Goal: Task Accomplishment & Management: Manage account settings

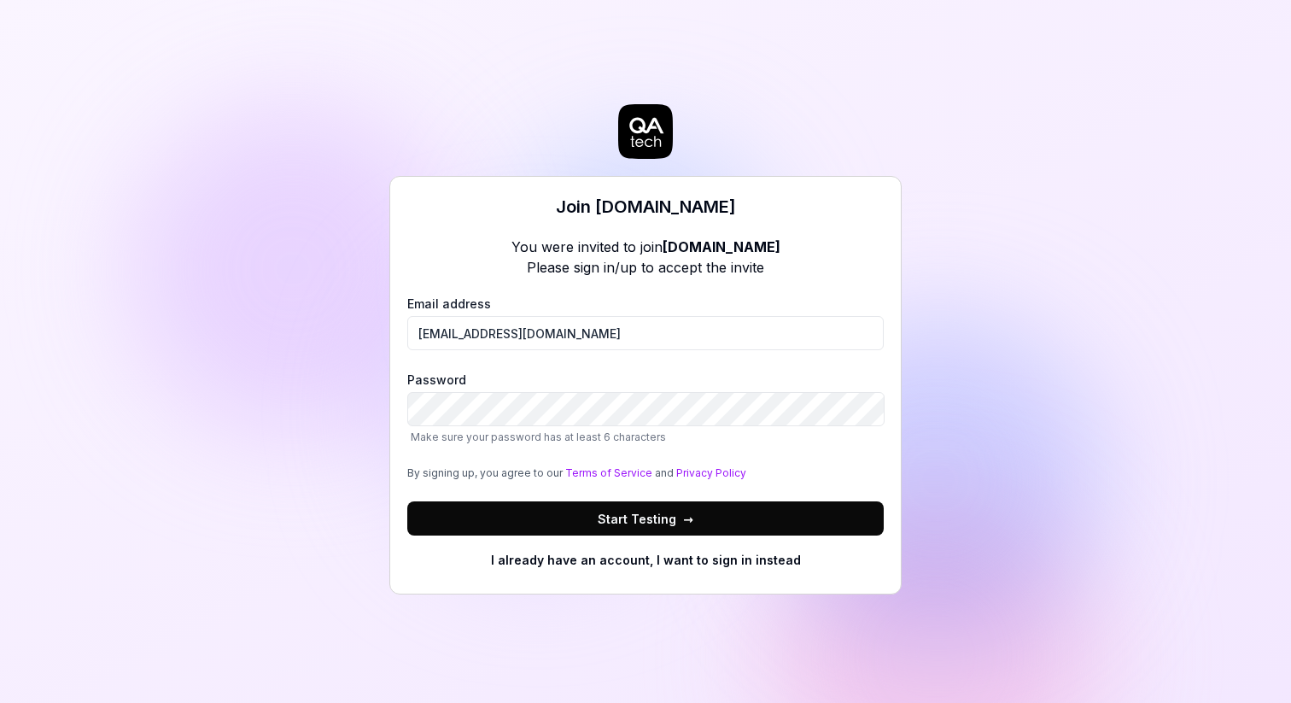
click at [314, 503] on div "Join [DOMAIN_NAME] You were invited to join [DOMAIN_NAME] Please sign in/up to …" at bounding box center [645, 351] width 1291 height 703
click at [662, 335] on input "yu-jhen.chen@pricer.com" at bounding box center [645, 333] width 477 height 34
click at [714, 516] on button "Start Testing →" at bounding box center [645, 518] width 477 height 34
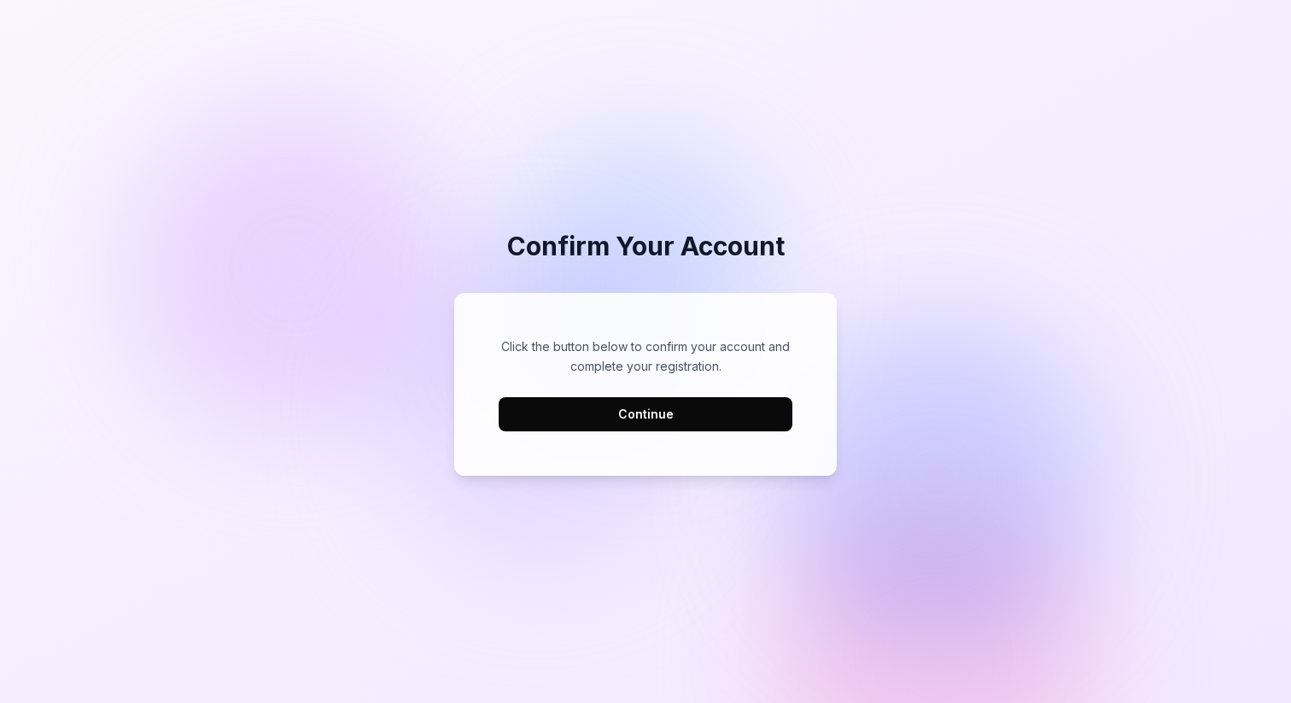
click at [702, 410] on button "Continue" at bounding box center [646, 414] width 294 height 34
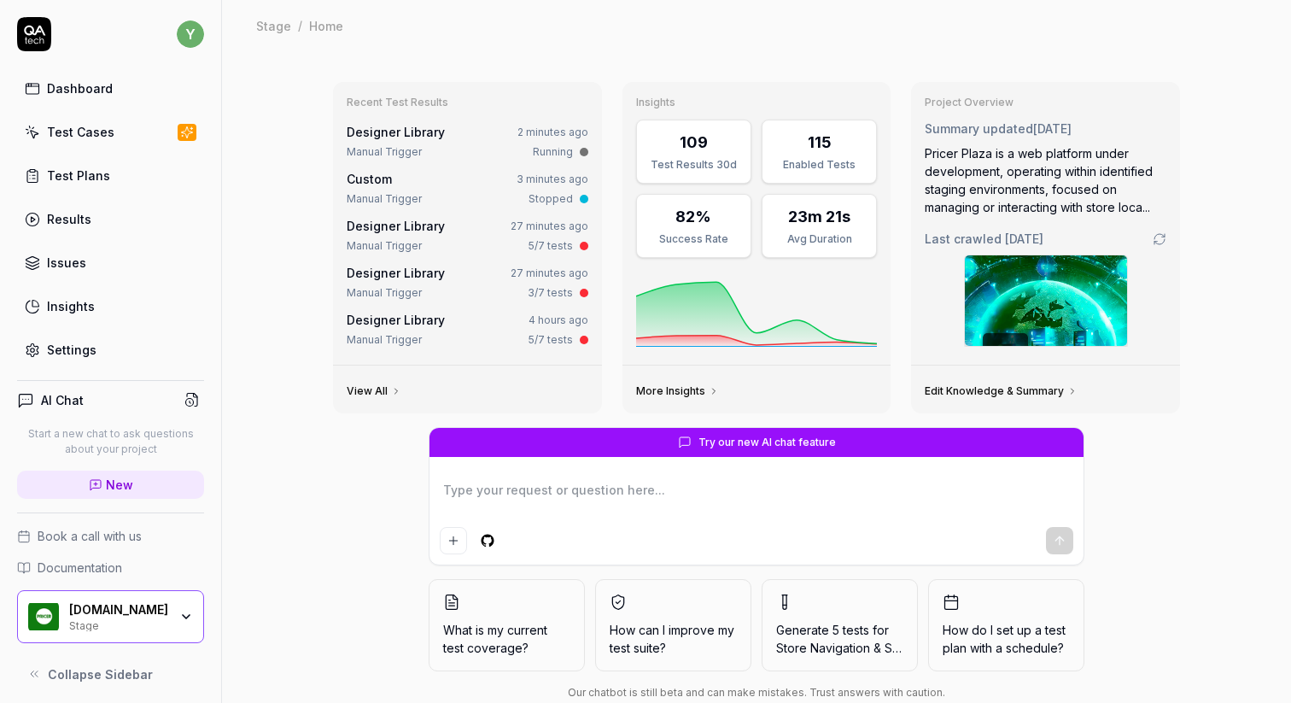
click at [383, 388] on link "View All" at bounding box center [374, 391] width 55 height 14
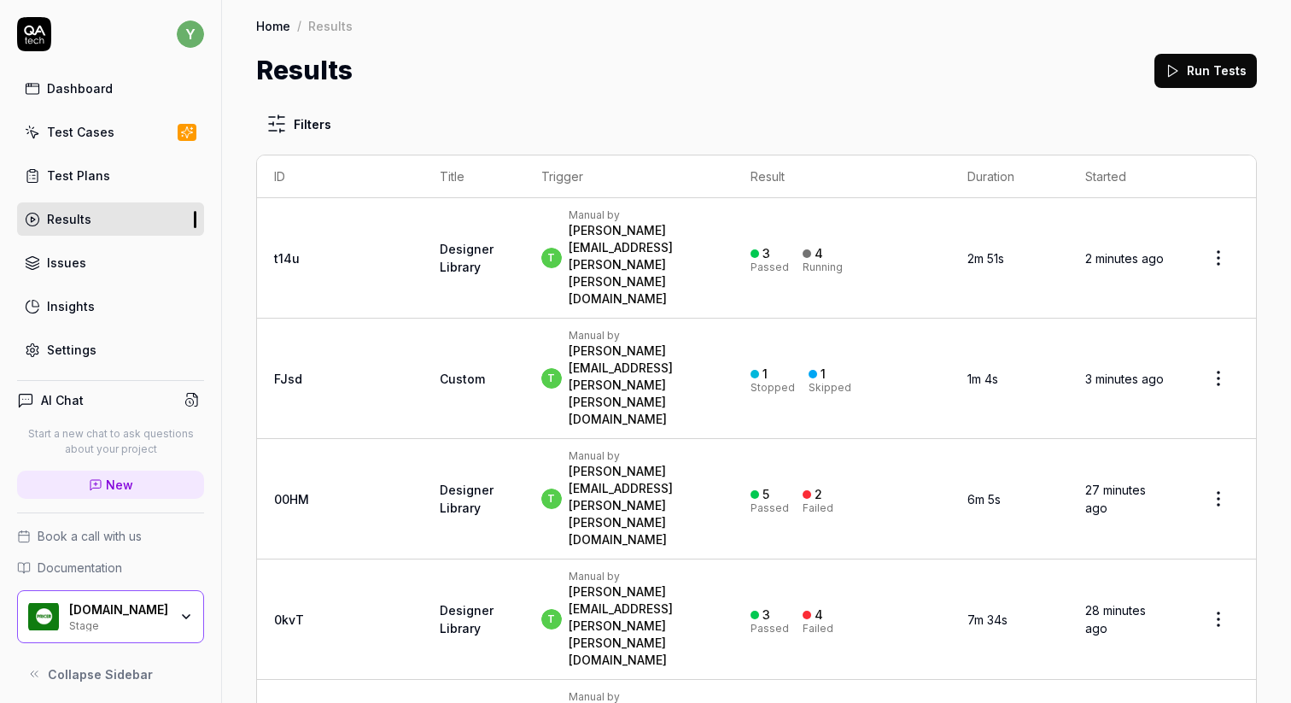
click at [100, 85] on div "Dashboard" at bounding box center [80, 88] width 66 height 18
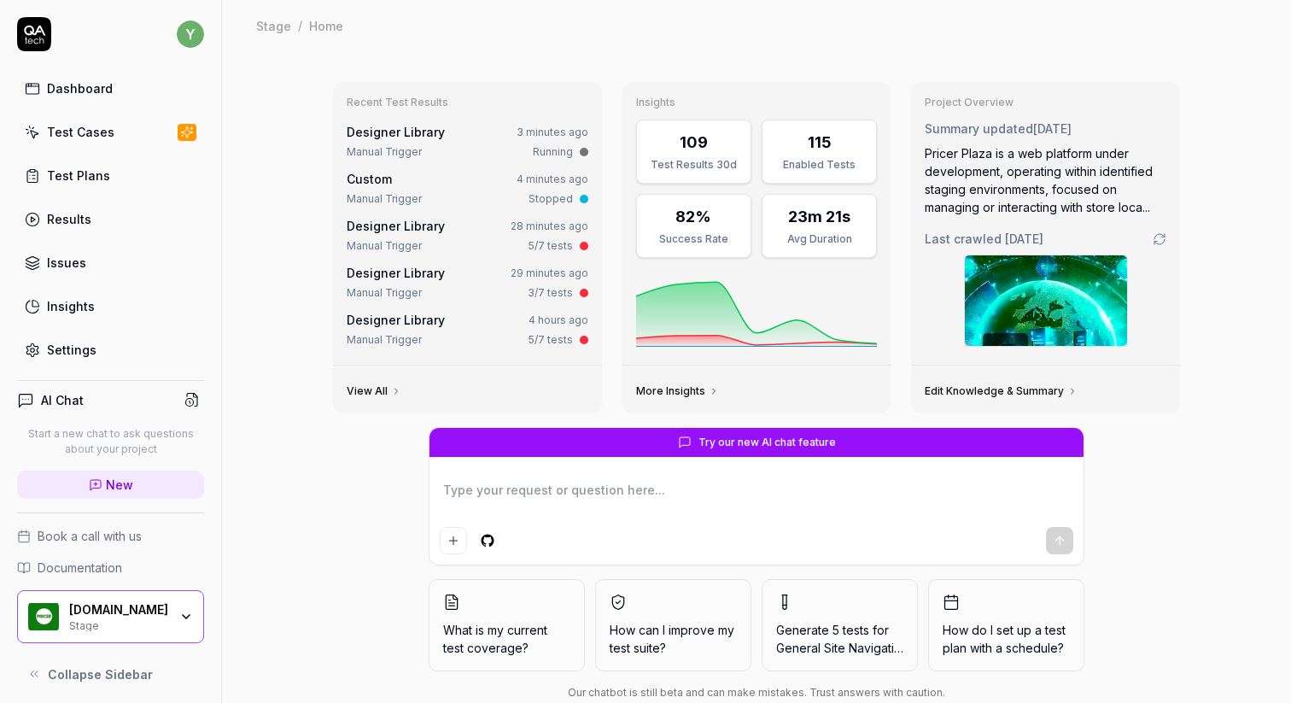
scroll to position [38, 0]
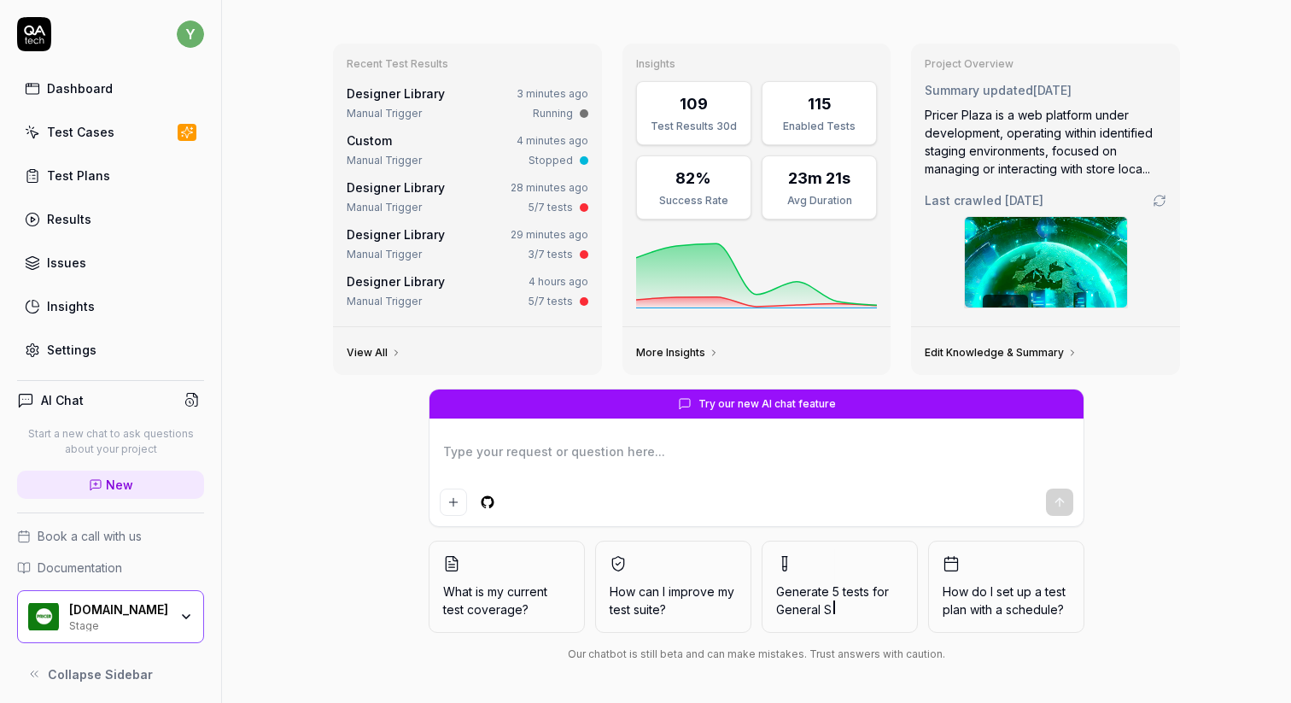
click at [394, 190] on link "Designer Library" at bounding box center [396, 187] width 98 height 15
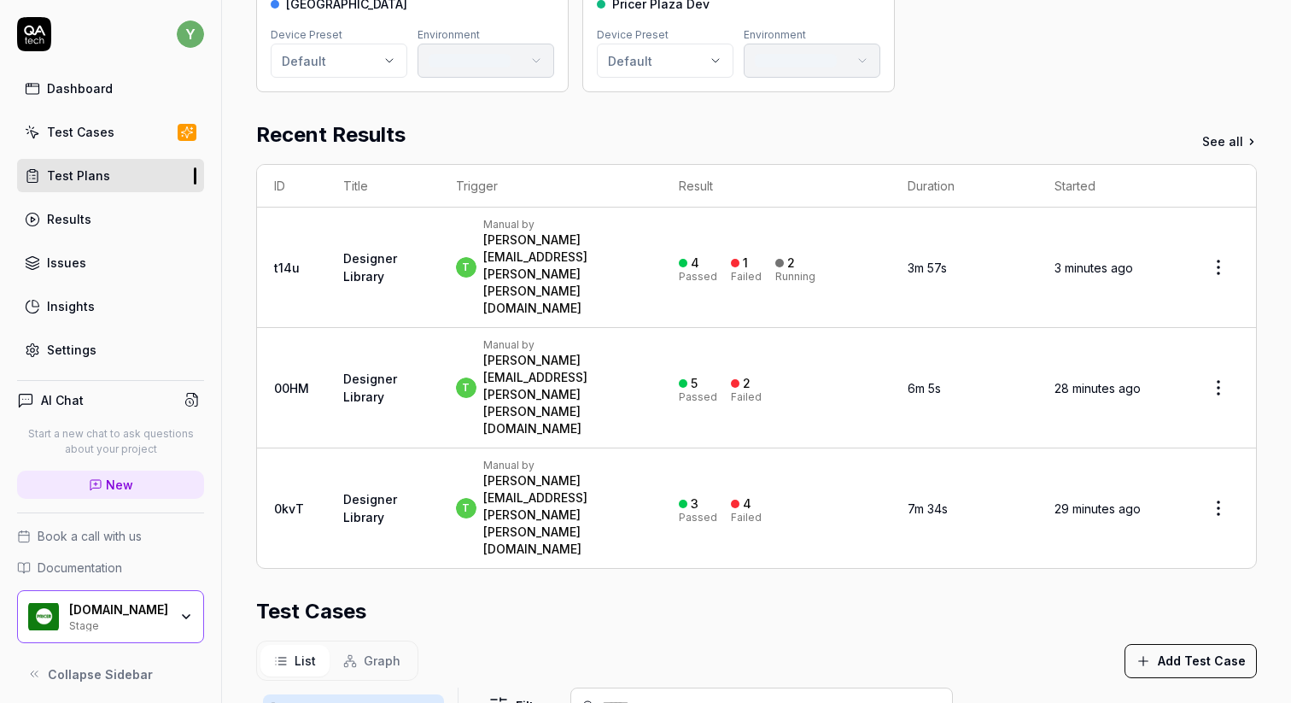
scroll to position [220, 0]
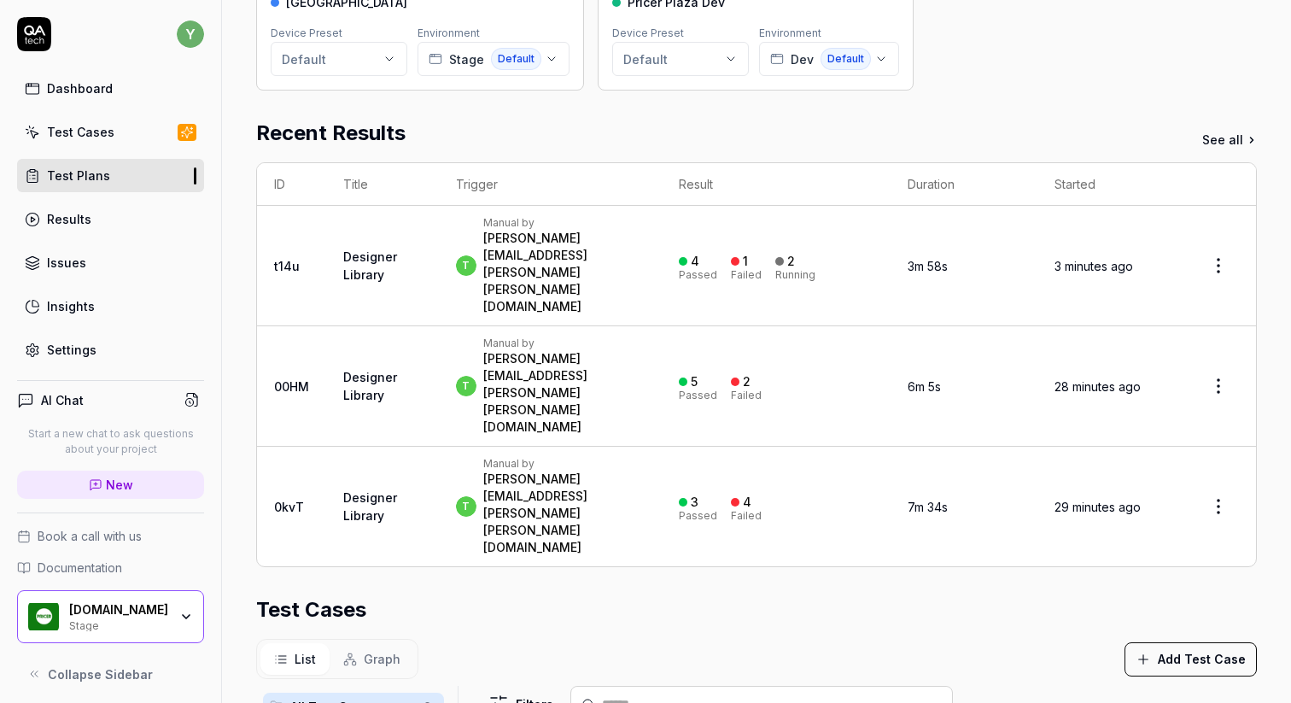
click at [1222, 348] on html "**********" at bounding box center [645, 351] width 1291 height 703
click at [815, 418] on html "**********" at bounding box center [645, 351] width 1291 height 703
click at [1050, 594] on div "Test Cases" at bounding box center [756, 609] width 1001 height 31
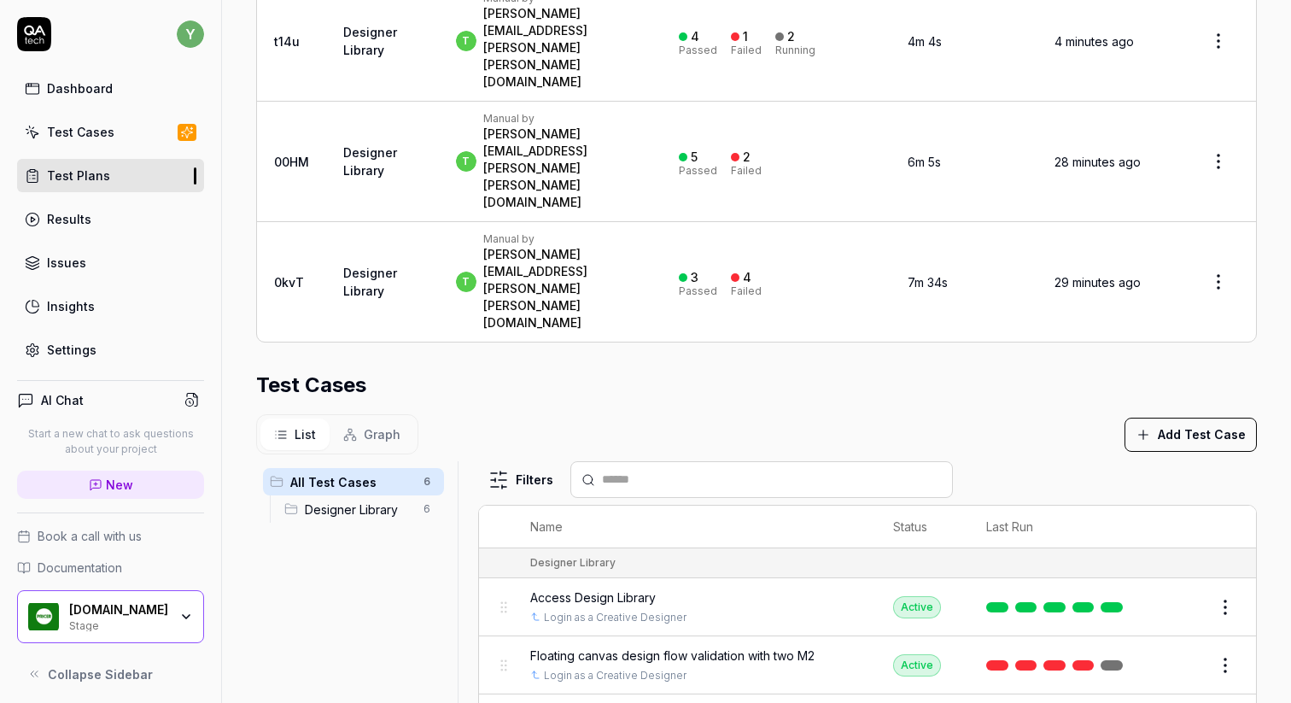
scroll to position [447, 0]
click at [1230, 522] on html "**********" at bounding box center [645, 351] width 1291 height 703
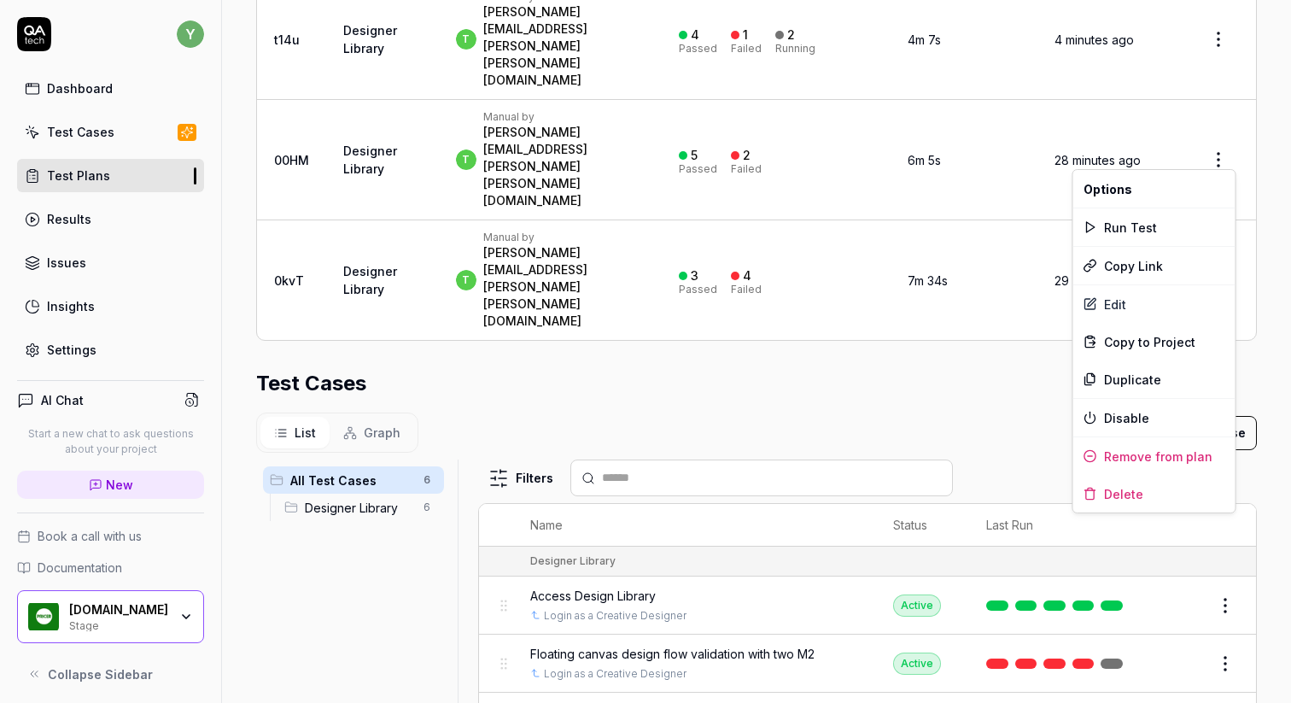
click at [846, 196] on html "**********" at bounding box center [645, 351] width 1291 height 703
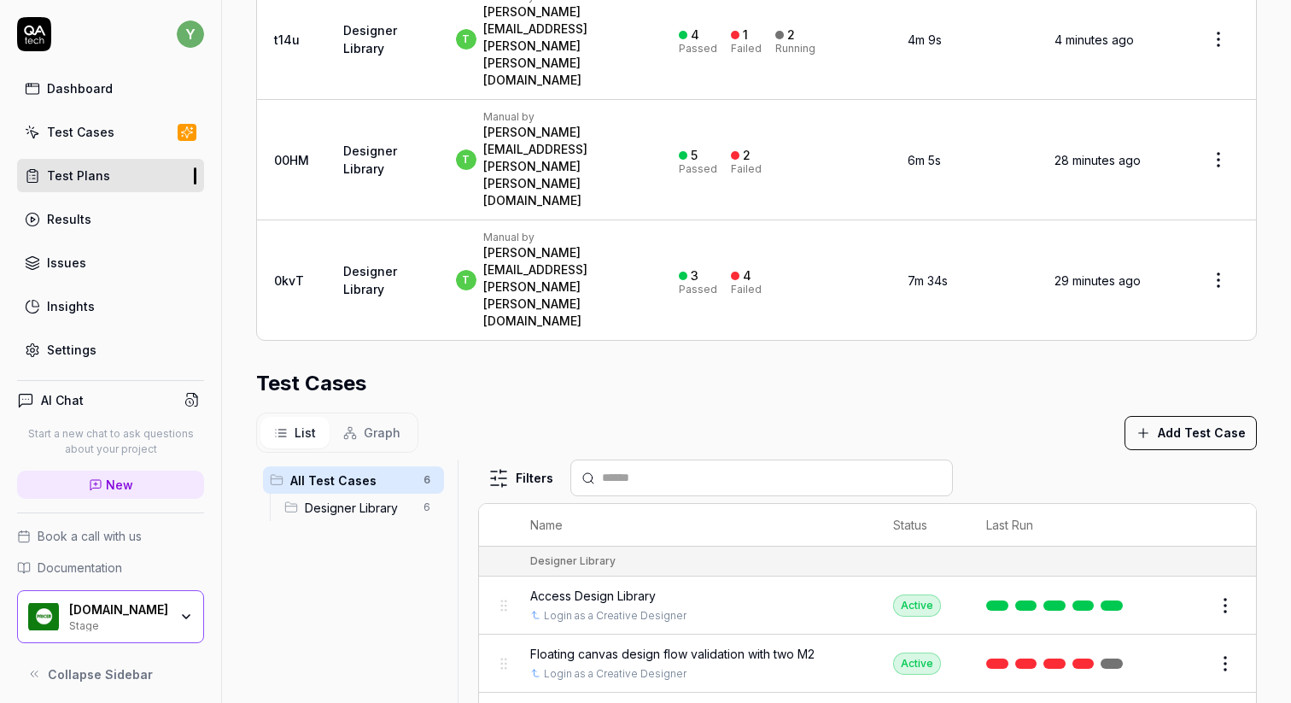
click at [1181, 650] on button "Edit" at bounding box center [1184, 663] width 41 height 27
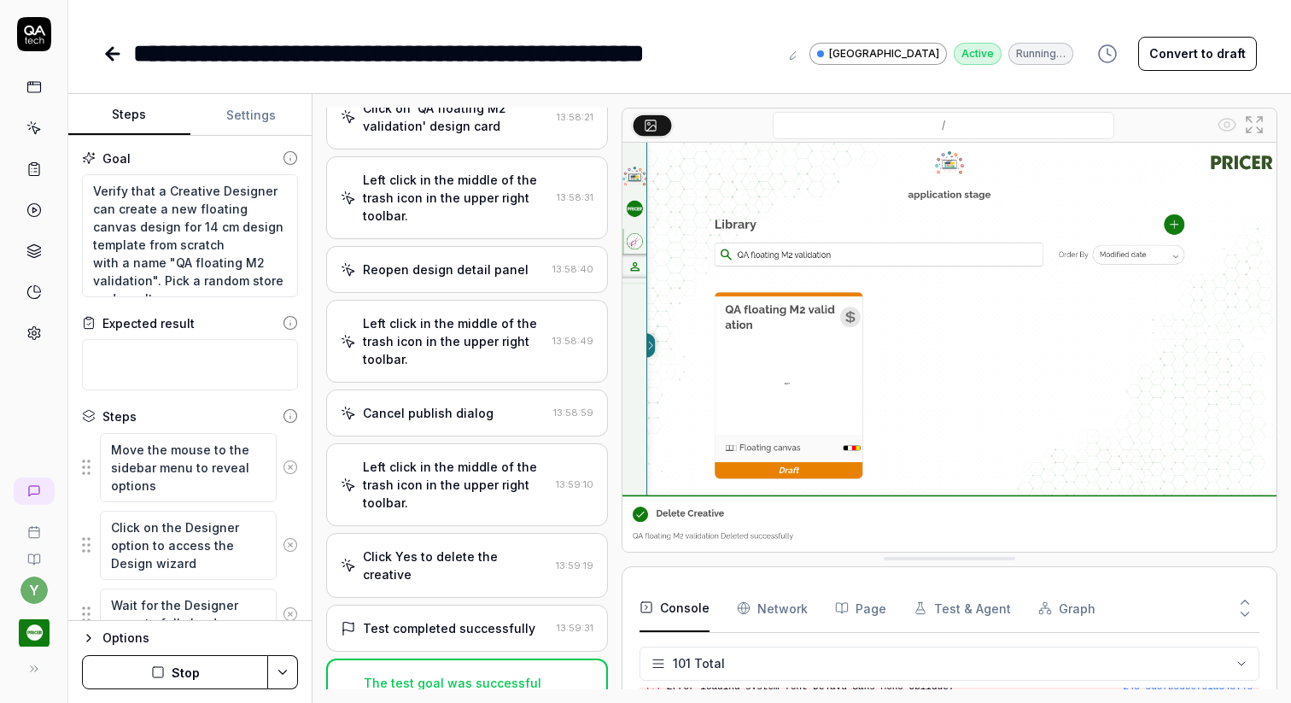
scroll to position [881, 0]
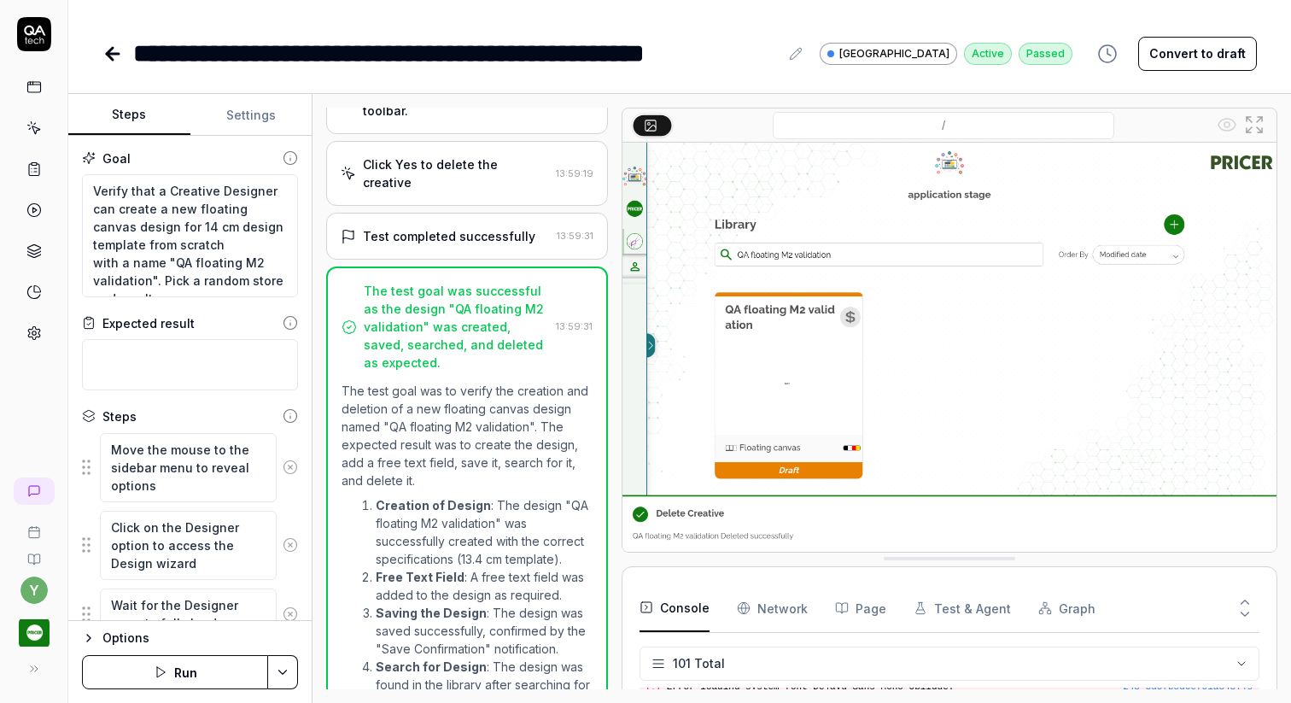
click at [96, 61] on div "**********" at bounding box center [679, 36] width 1223 height 73
click at [108, 50] on icon at bounding box center [110, 54] width 6 height 12
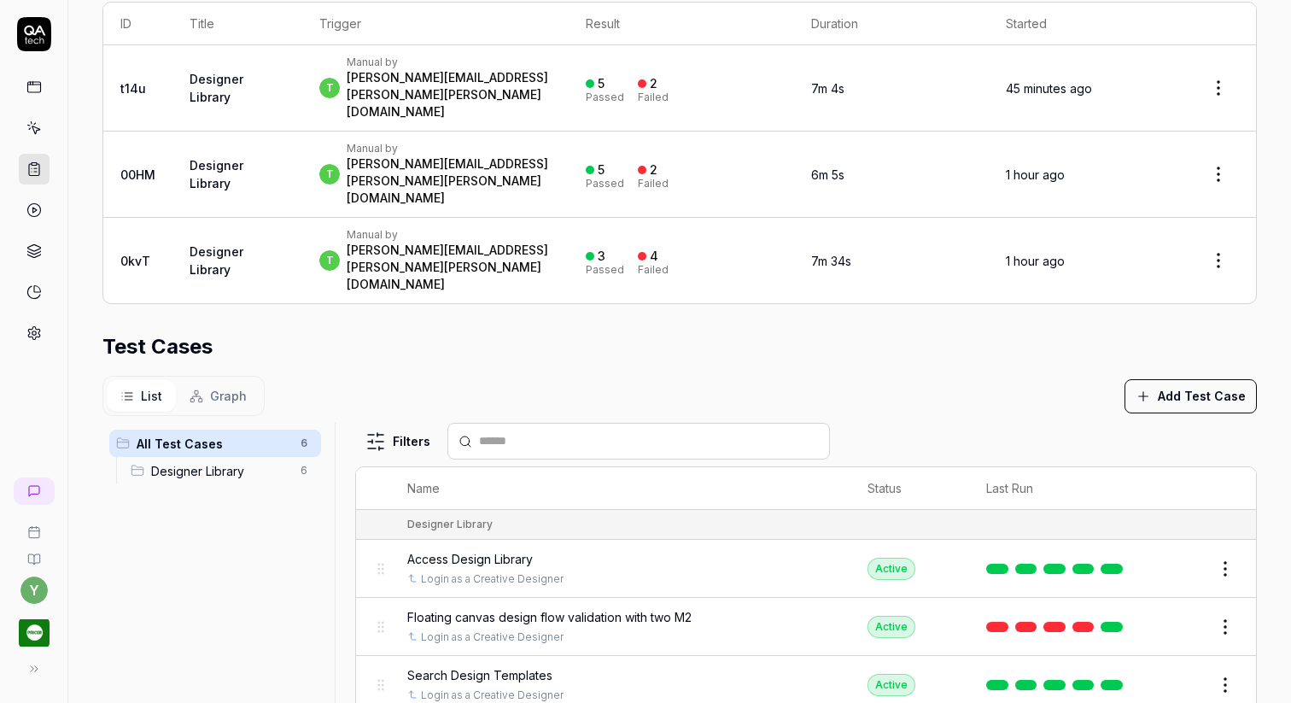
click at [44, 336] on link at bounding box center [34, 333] width 31 height 31
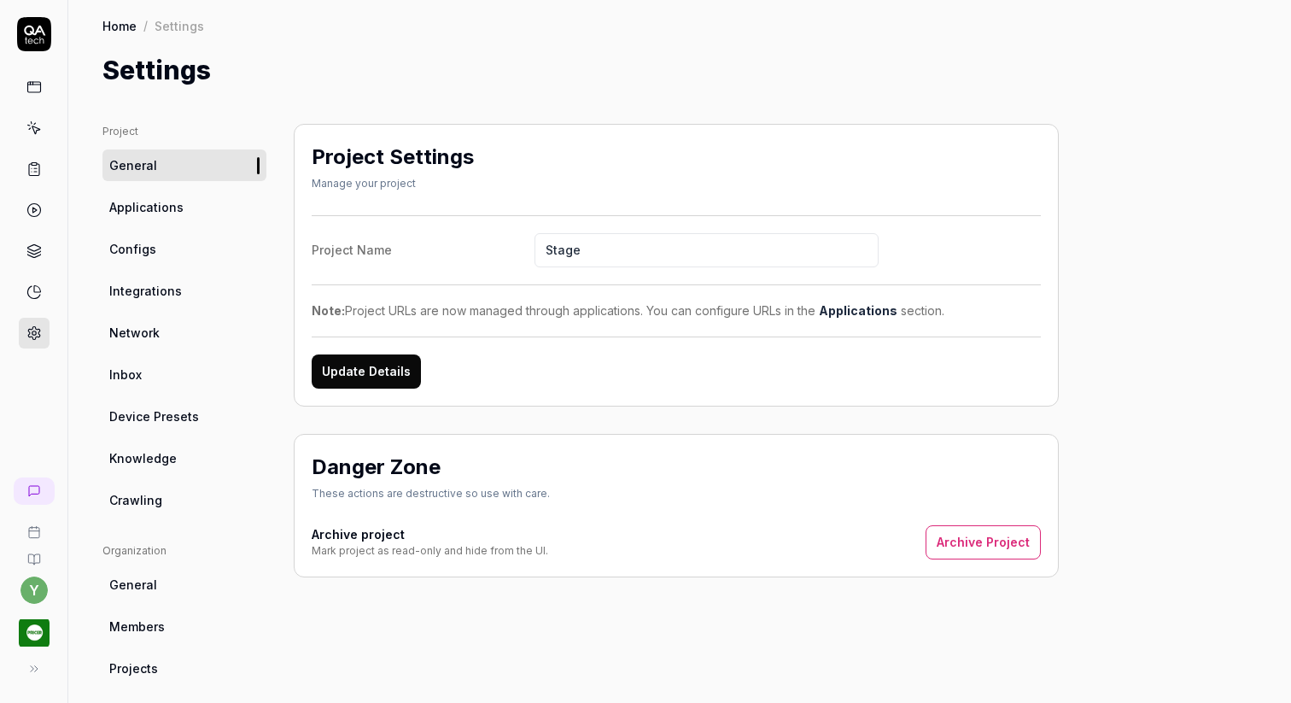
click at [175, 414] on span "Device Presets" at bounding box center [154, 416] width 90 height 18
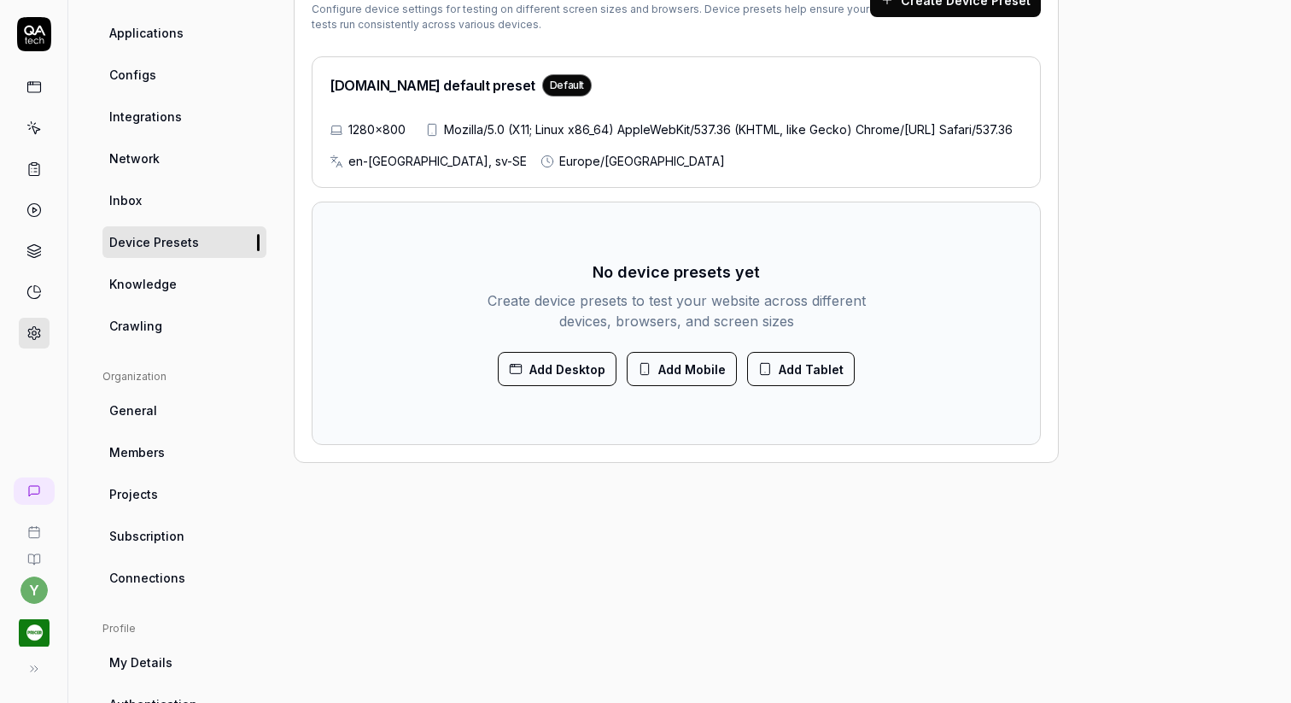
scroll to position [177, 0]
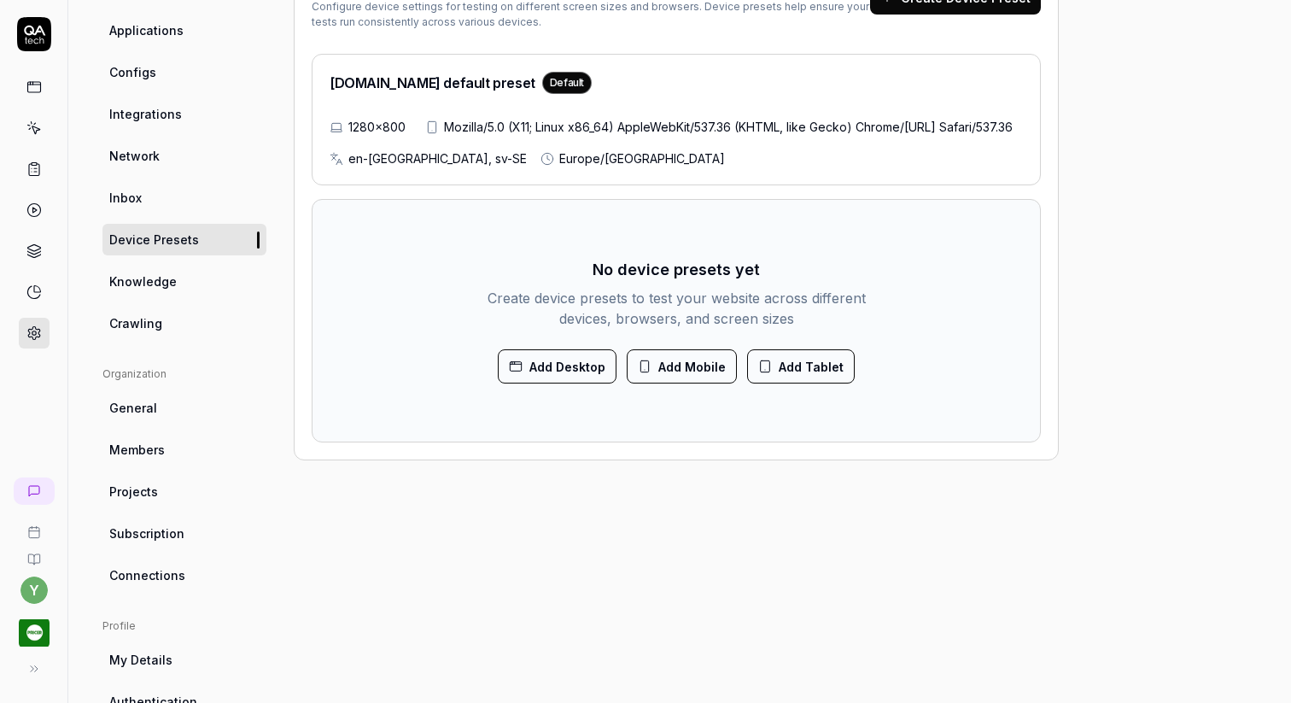
click at [693, 383] on button "Add Mobile" at bounding box center [682, 366] width 110 height 34
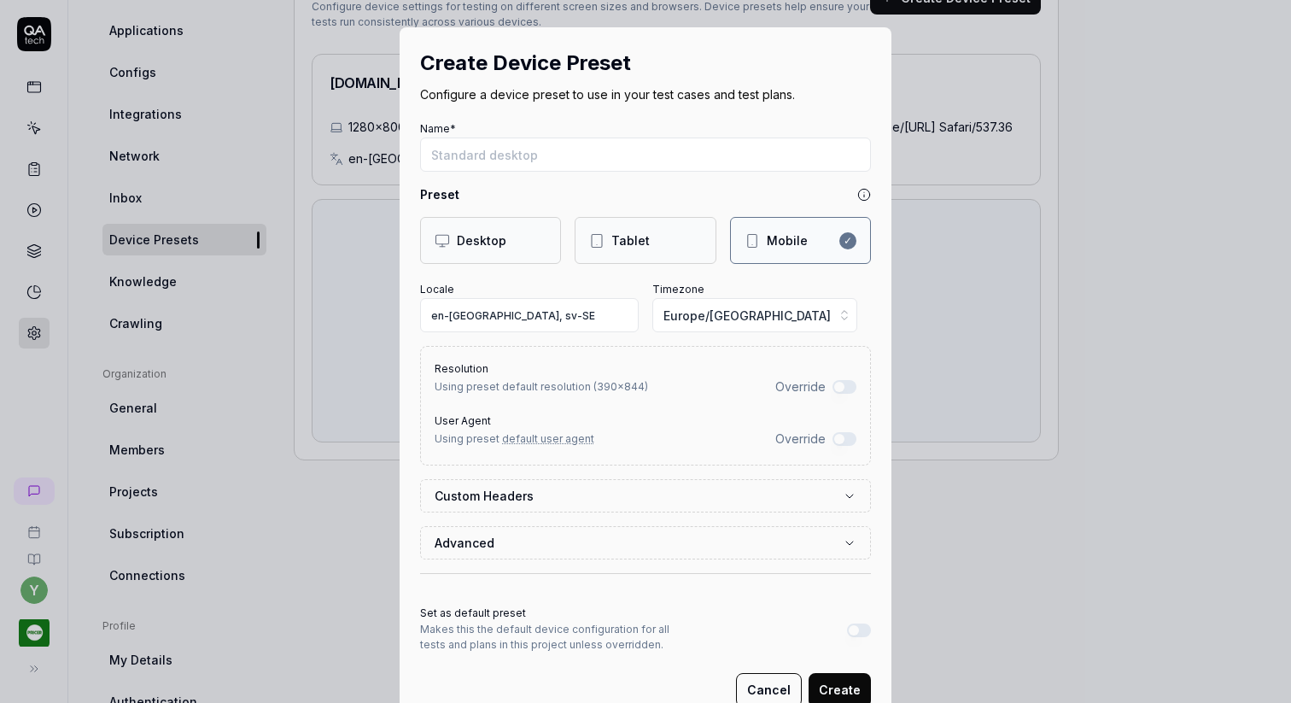
click at [664, 494] on label "Custom Headers" at bounding box center [639, 496] width 408 height 18
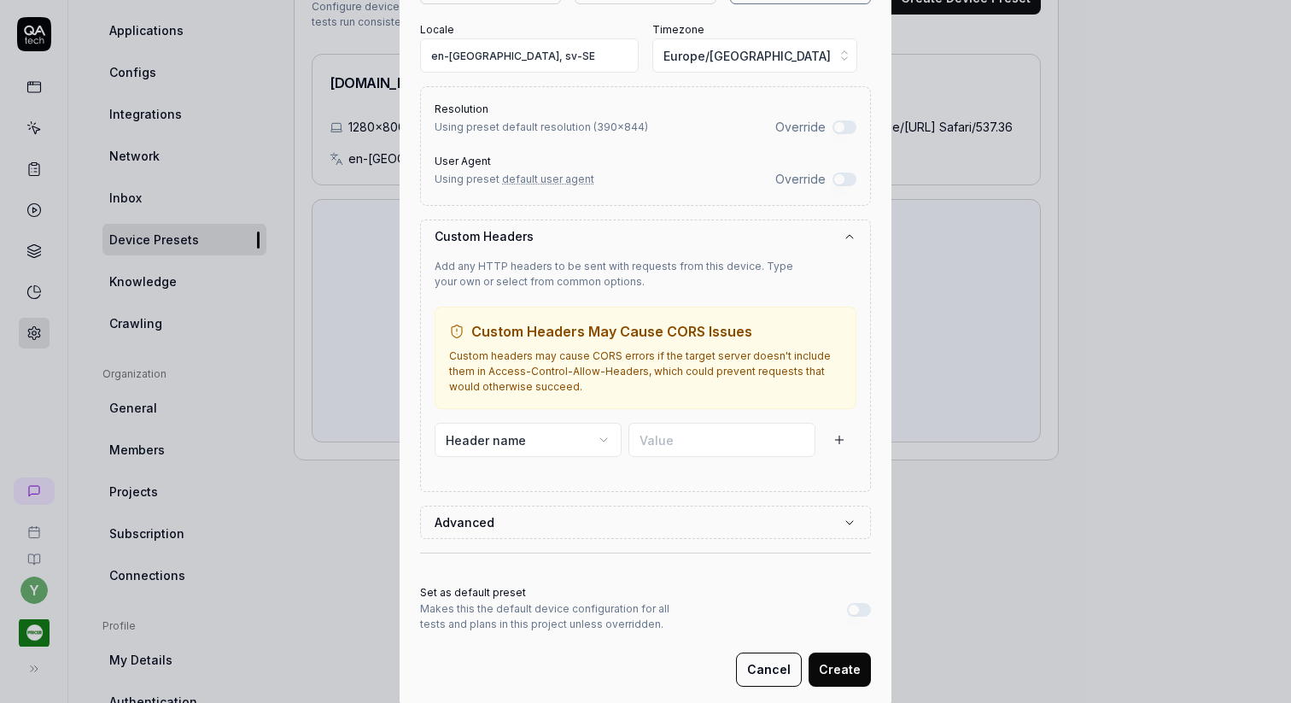
scroll to position [290, 0]
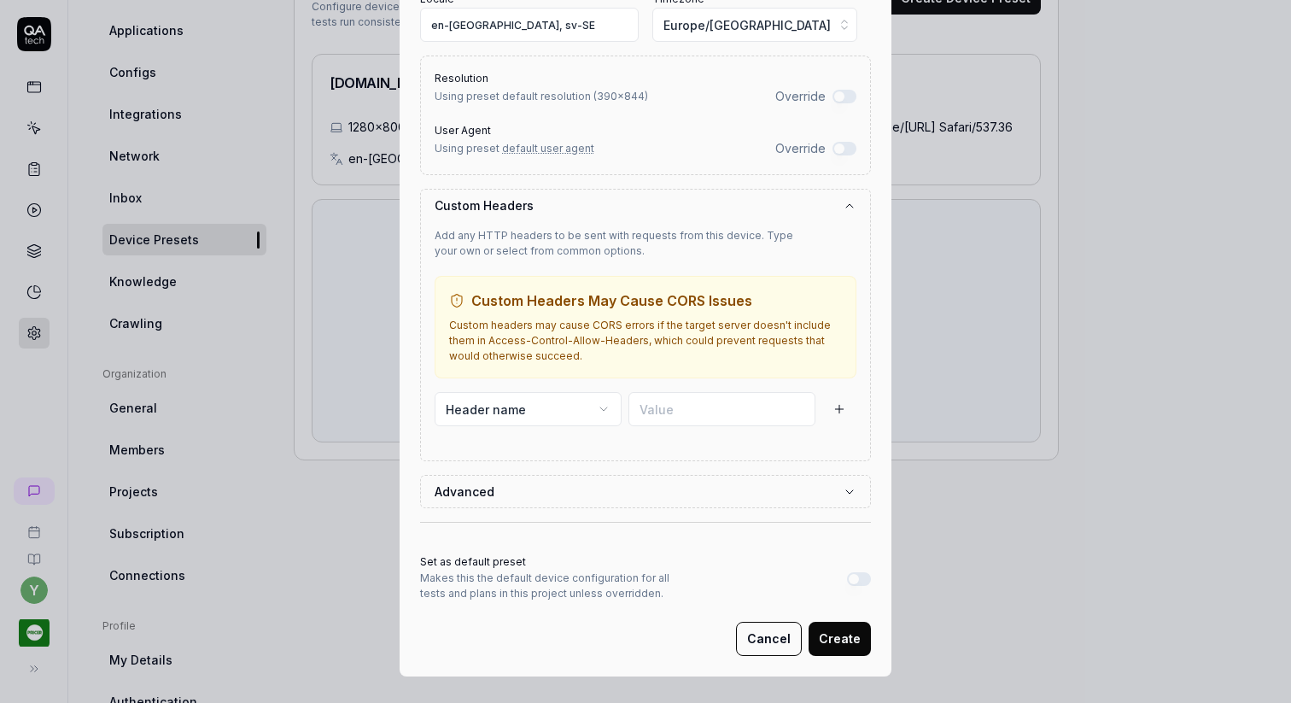
click at [676, 484] on button "Advanced" at bounding box center [646, 492] width 422 height 32
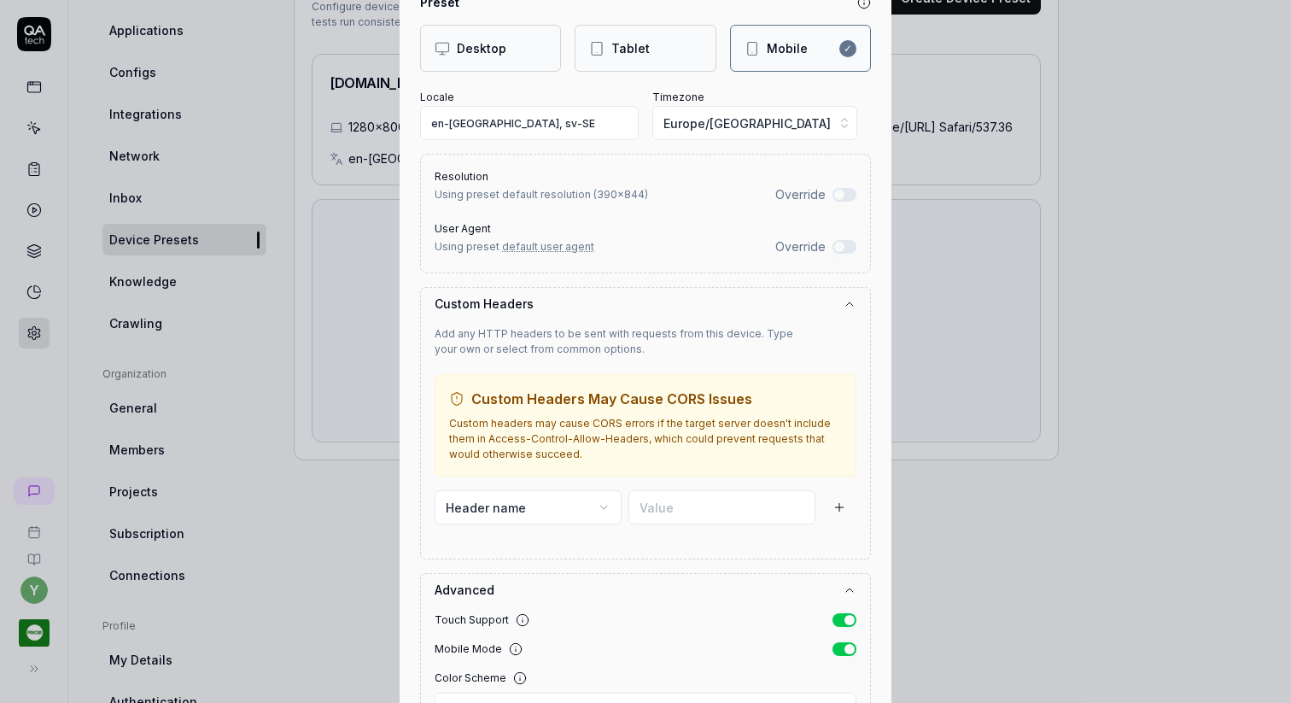
scroll to position [0, 0]
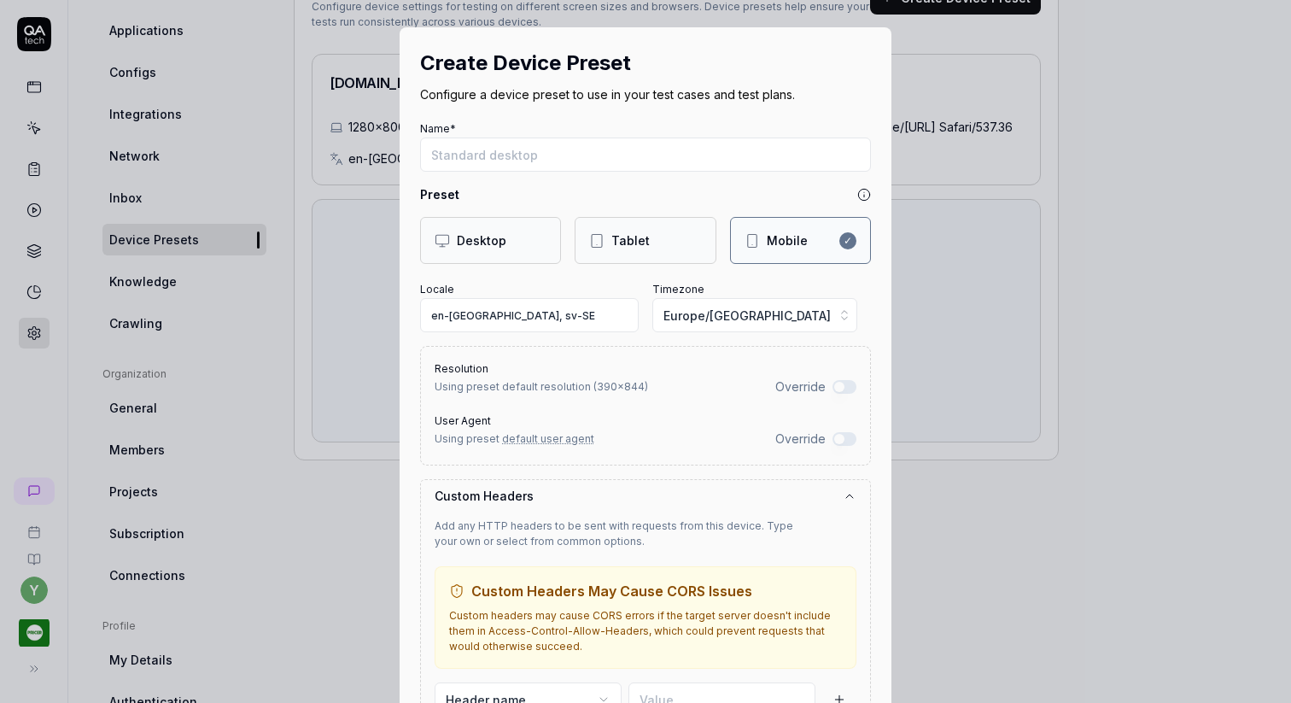
click at [623, 236] on div "Tablet" at bounding box center [630, 240] width 38 height 18
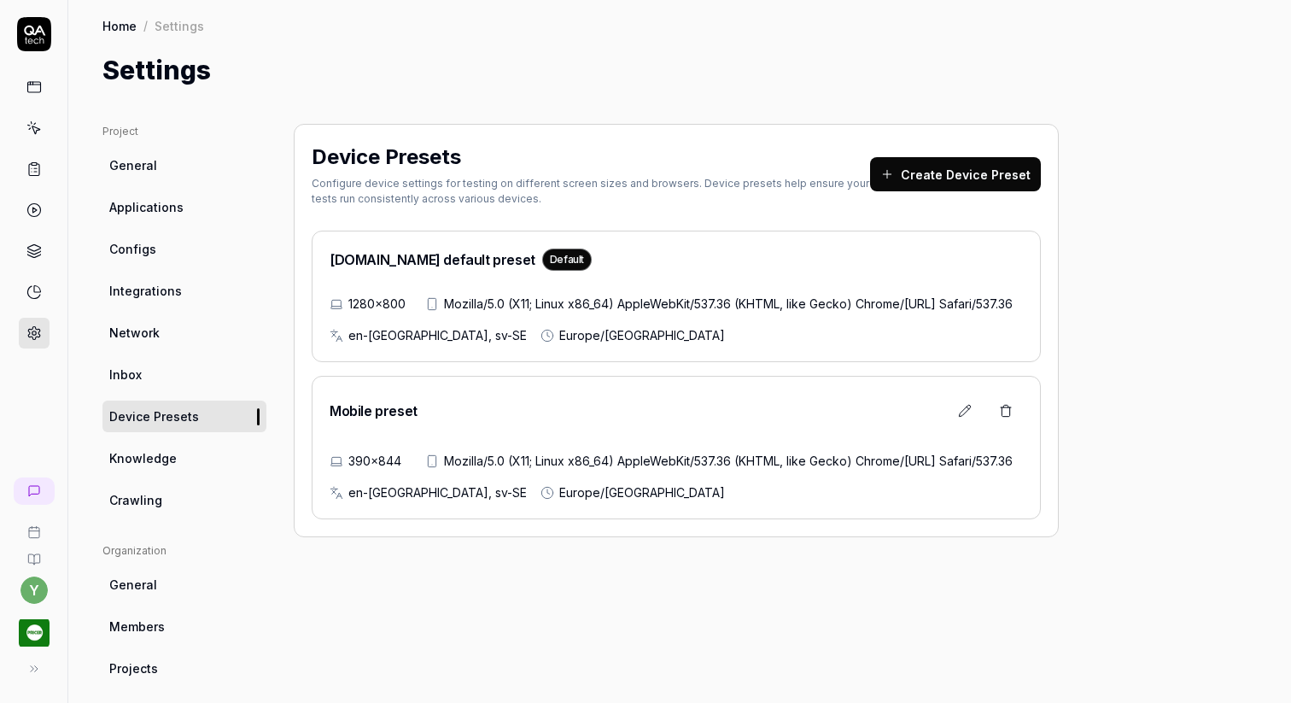
click at [150, 158] on span "General" at bounding box center [133, 165] width 48 height 18
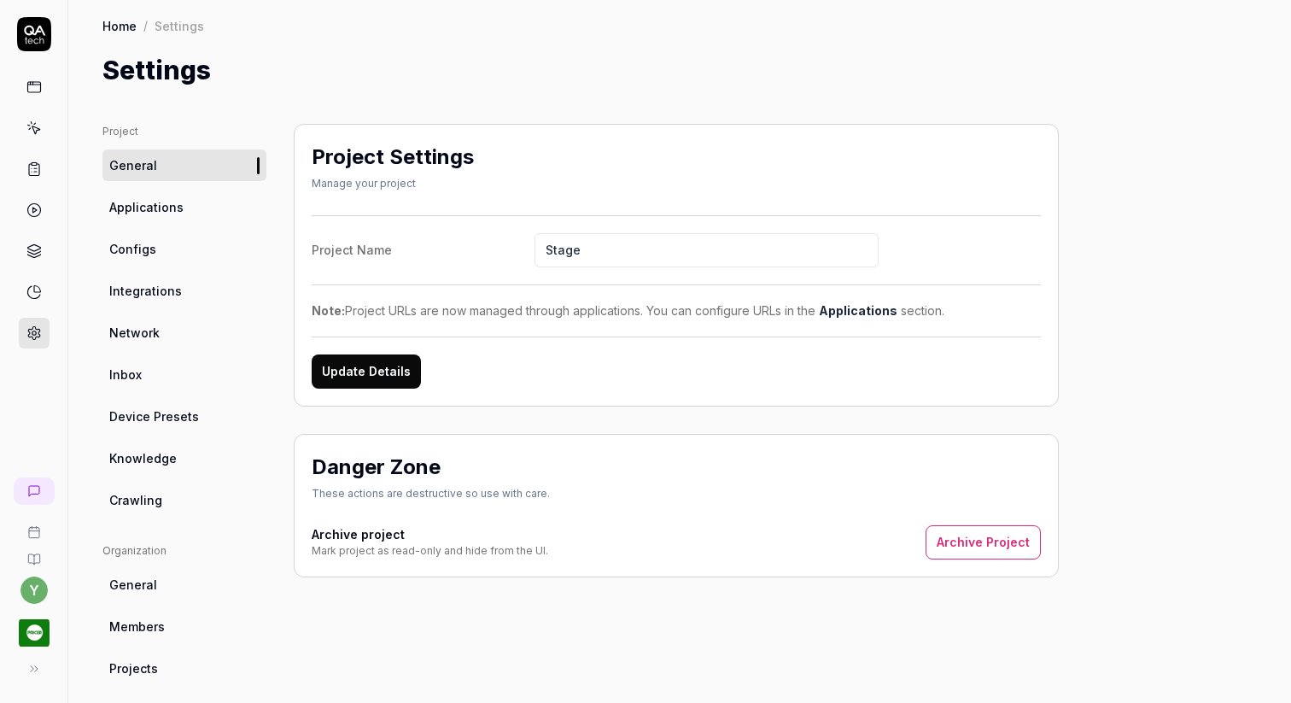
click at [121, 28] on link "Home" at bounding box center [119, 25] width 34 height 17
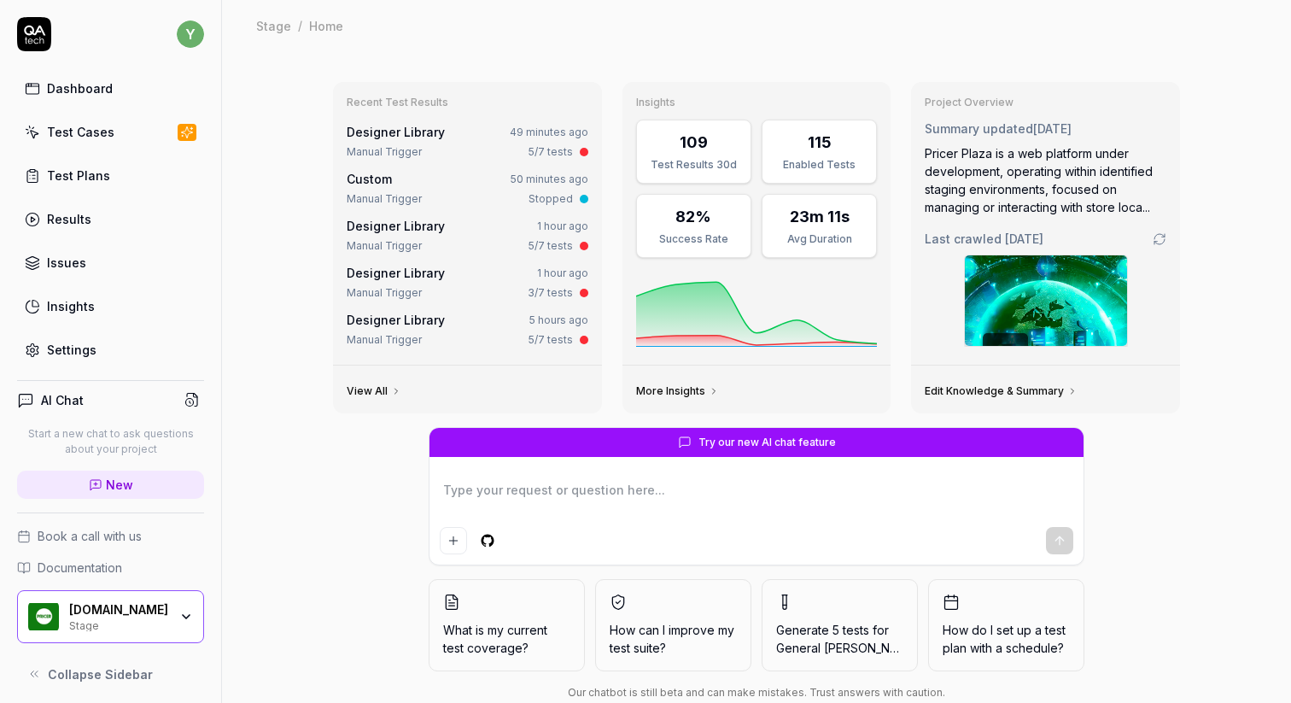
type textarea "*"
